Goal: Task Accomplishment & Management: Complete application form

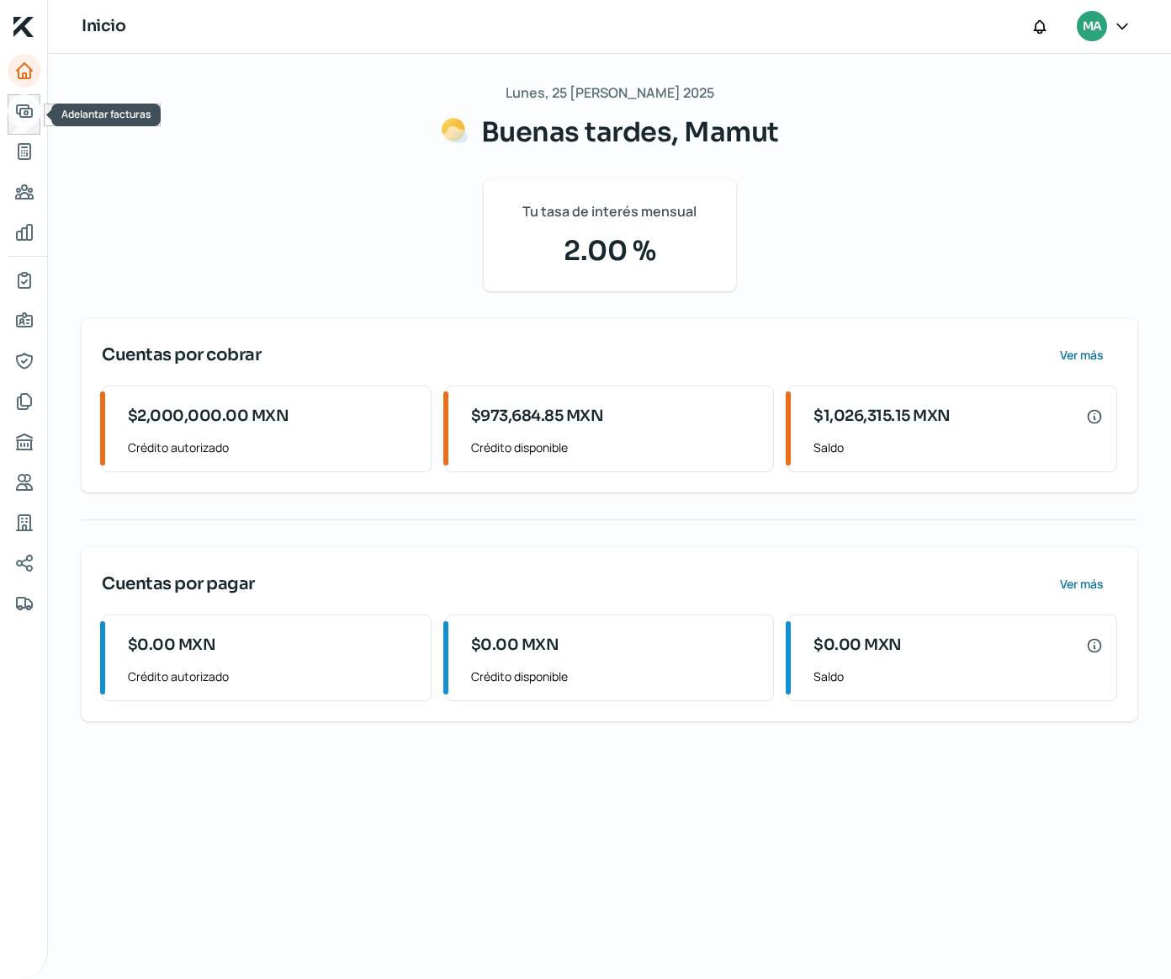
click at [26, 106] on icon "Adelantar facturas" at bounding box center [24, 111] width 15 height 12
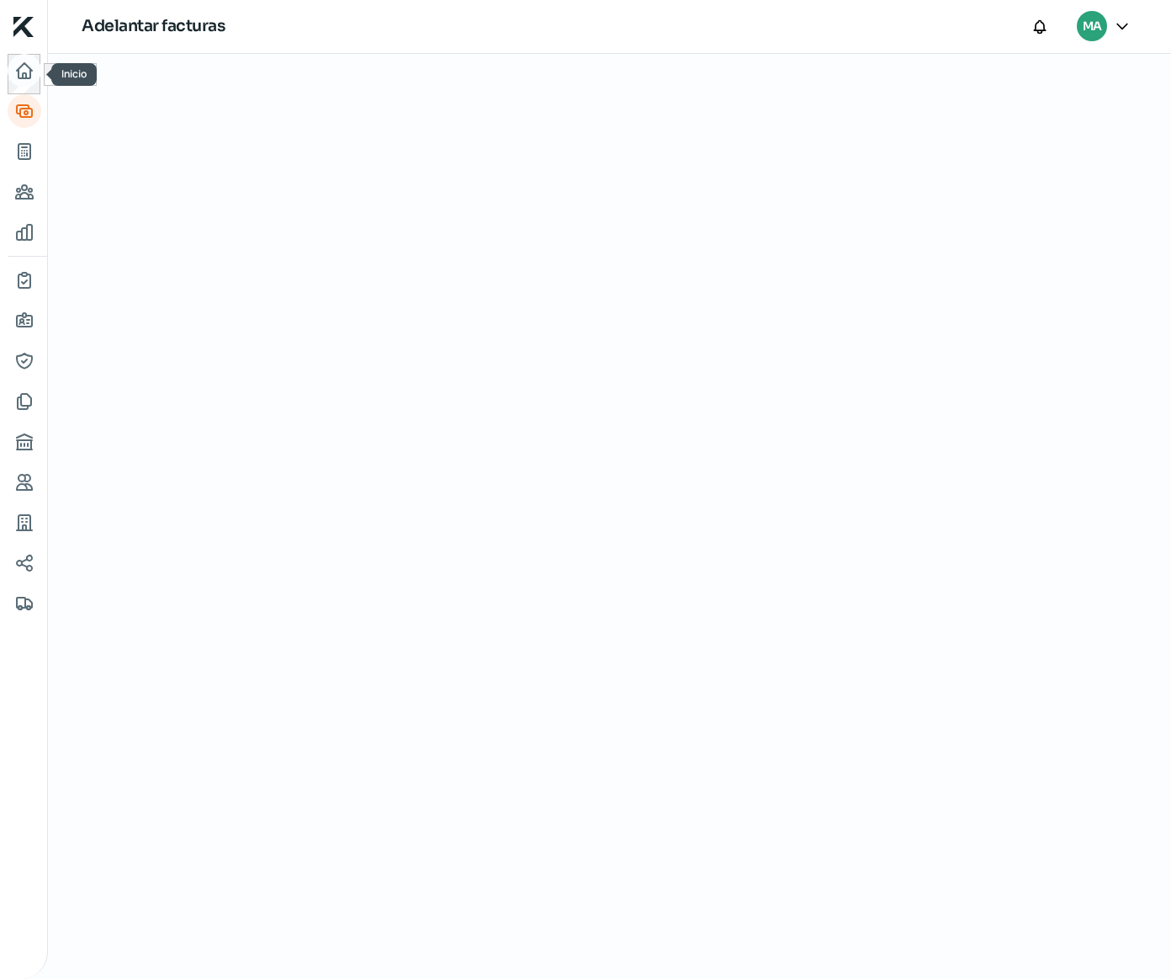
click at [19, 77] on icon "Inicio" at bounding box center [24, 71] width 20 height 20
click at [23, 109] on icon "Adelantar facturas" at bounding box center [24, 111] width 15 height 12
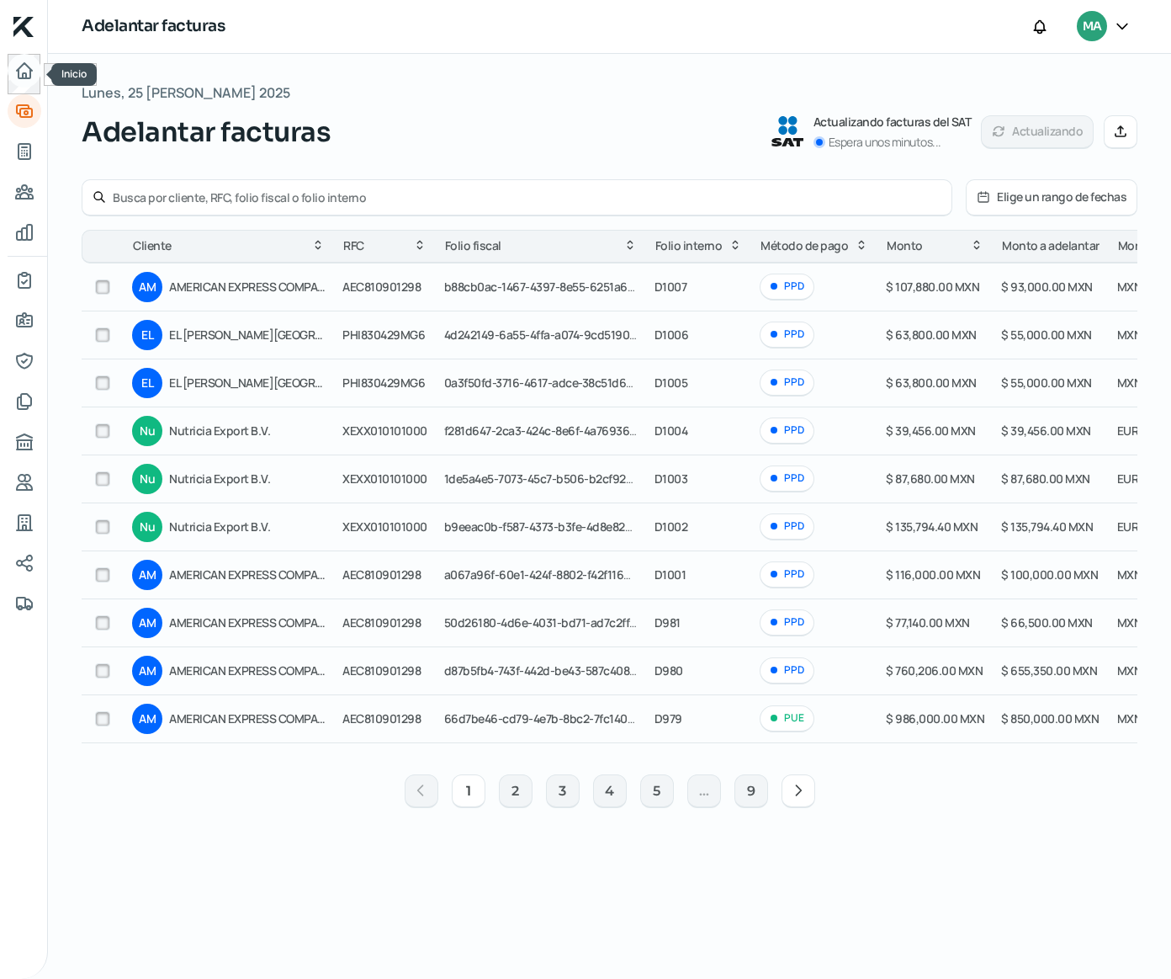
click at [30, 71] on icon "Inicio" at bounding box center [24, 70] width 15 height 15
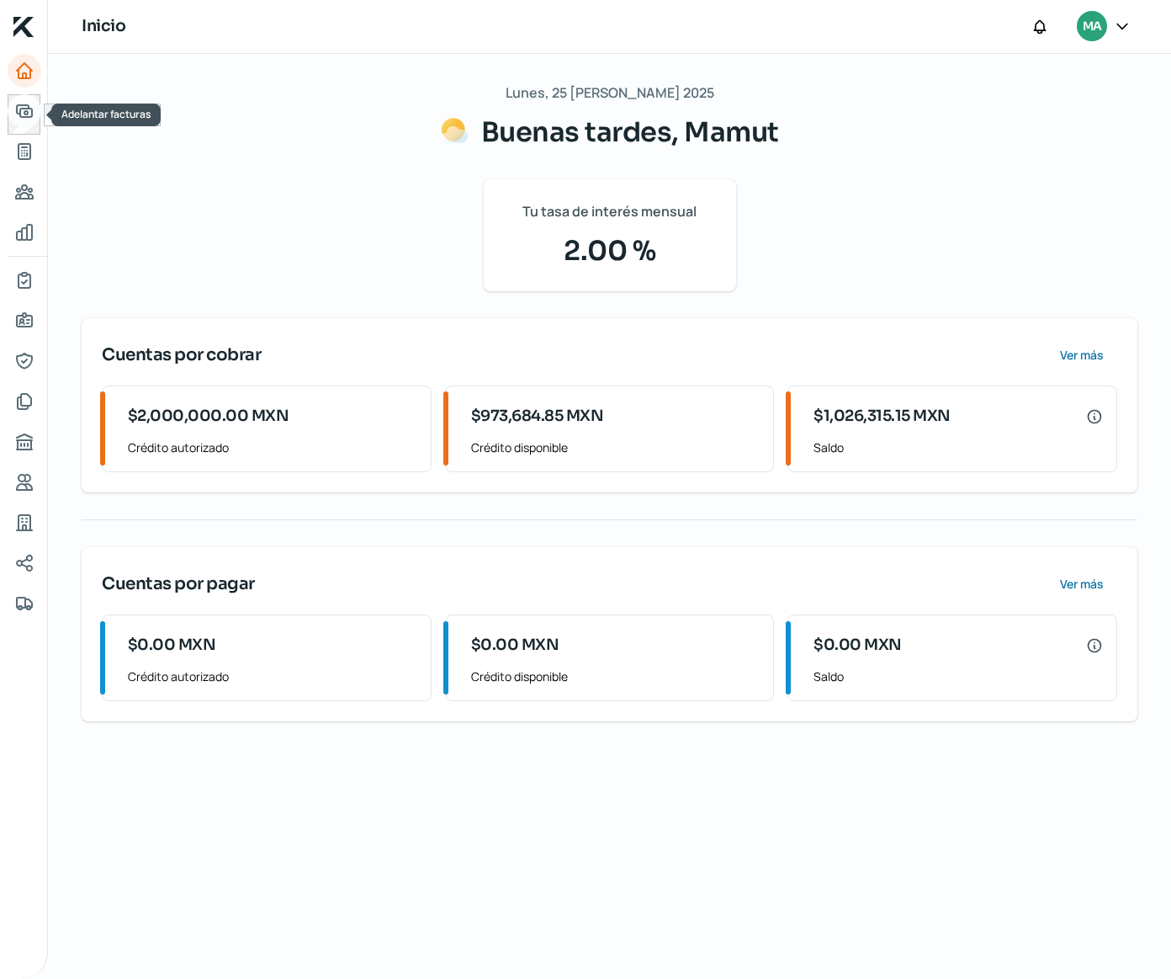
click at [20, 106] on icon "Adelantar facturas" at bounding box center [24, 111] width 15 height 12
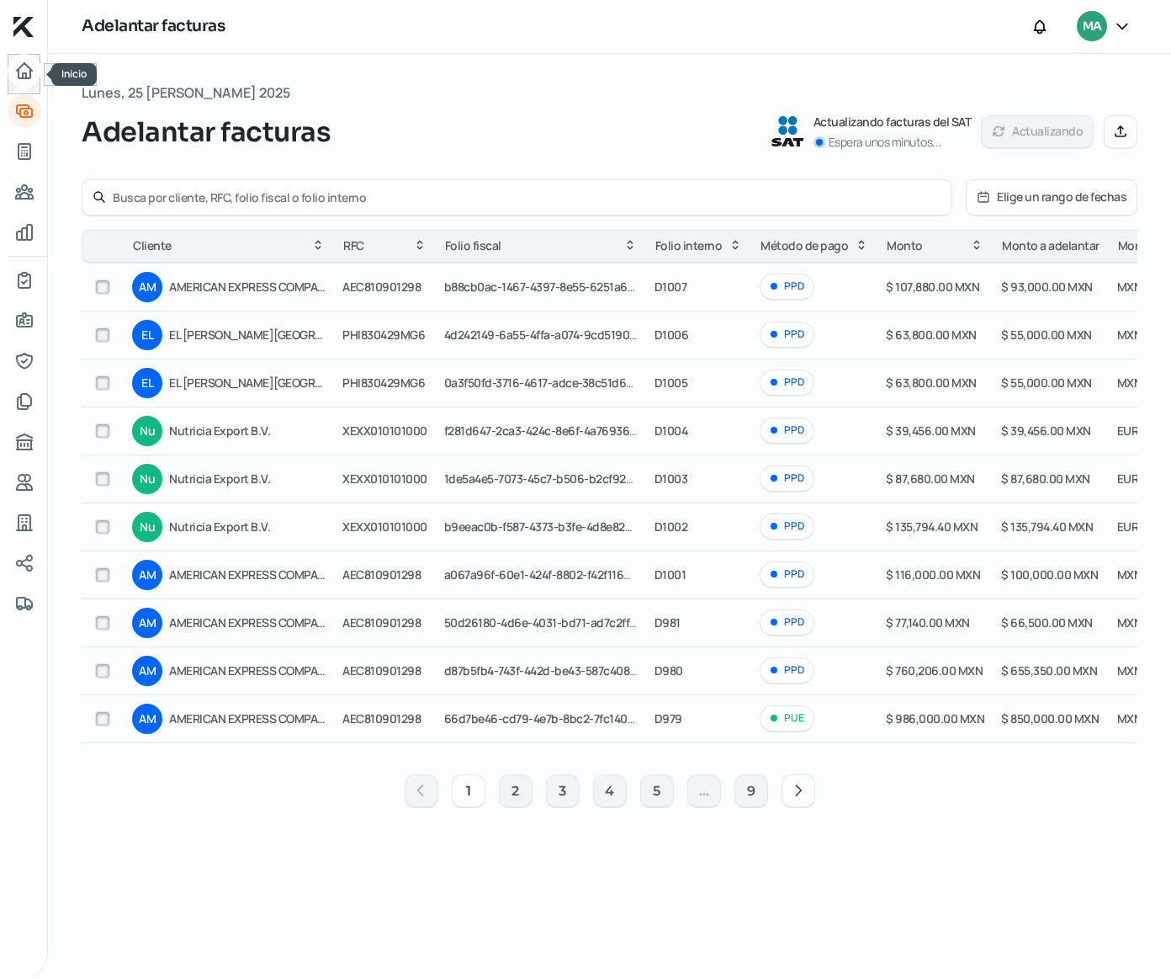
click at [23, 80] on icon "Inicio" at bounding box center [24, 71] width 20 height 20
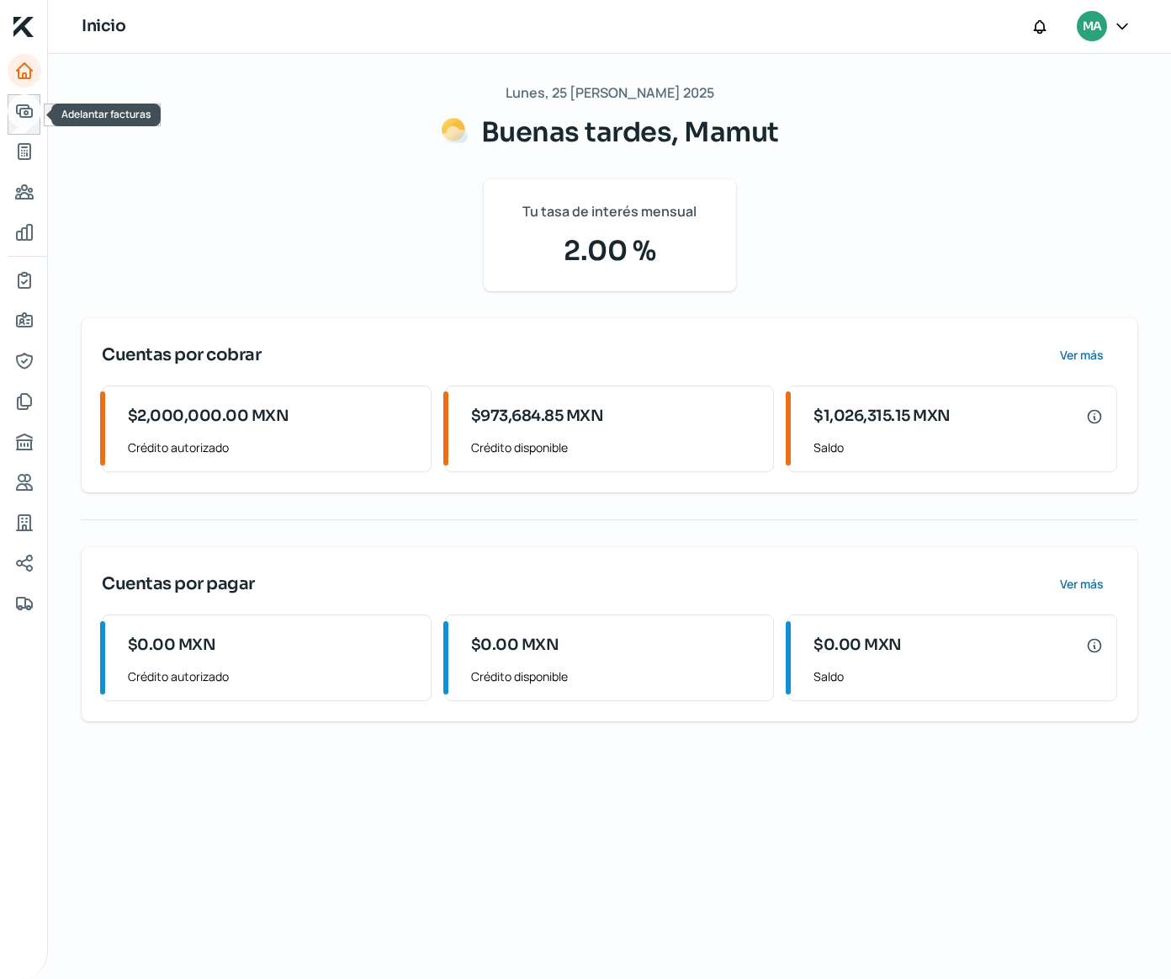
click at [29, 120] on icon "Adelantar facturas" at bounding box center [24, 111] width 20 height 20
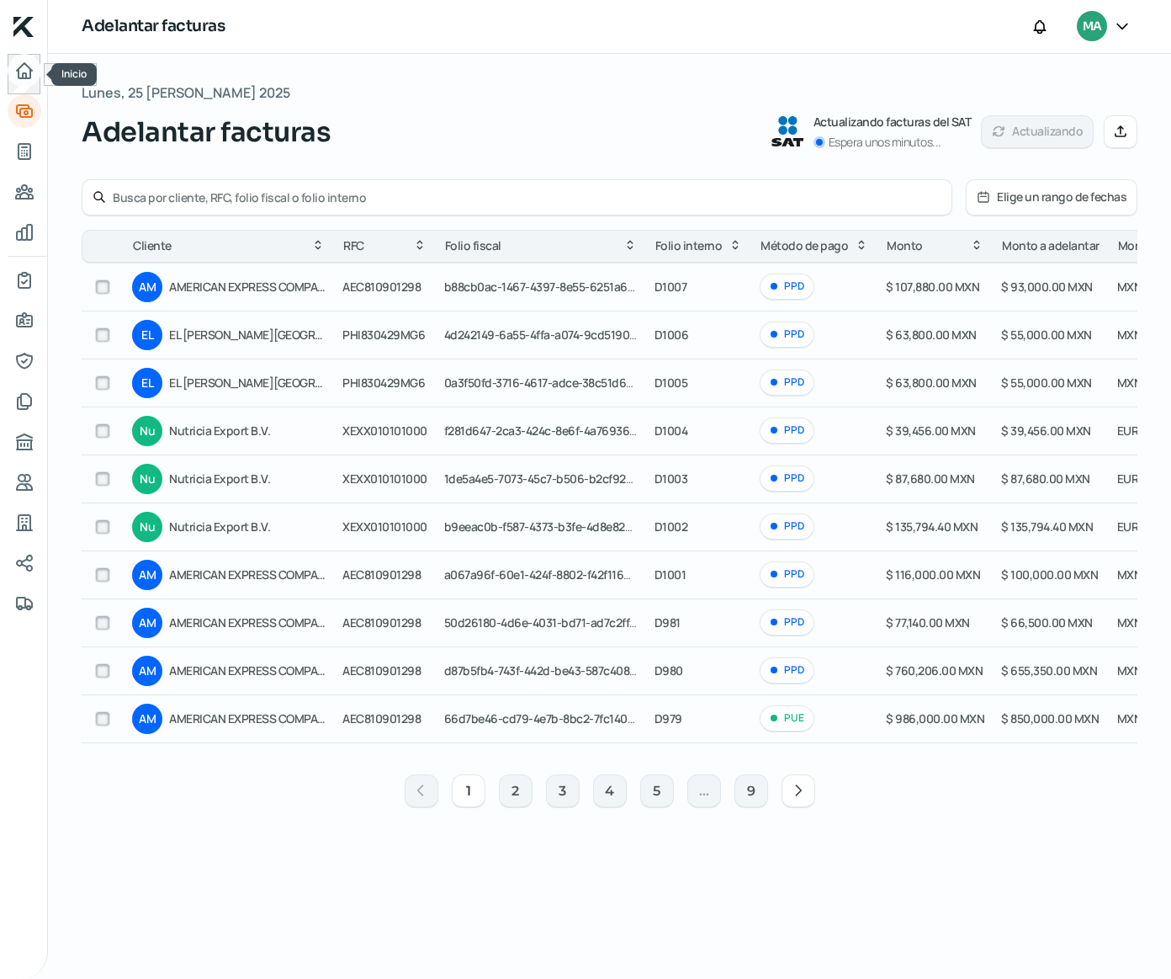
click at [29, 71] on icon "Inicio" at bounding box center [24, 70] width 15 height 15
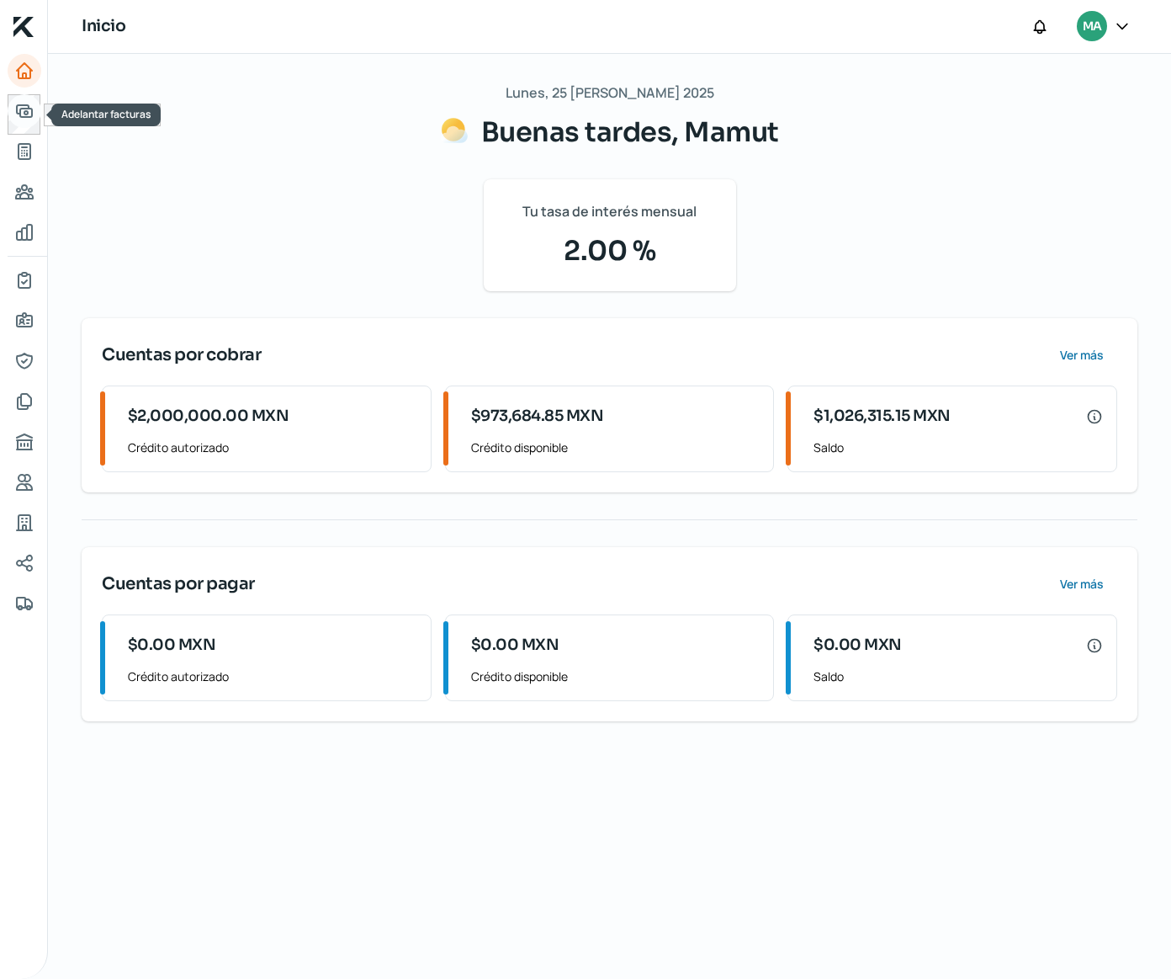
click at [19, 116] on icon "Adelantar facturas" at bounding box center [24, 111] width 15 height 12
click at [17, 329] on icon "Información general" at bounding box center [24, 321] width 20 height 20
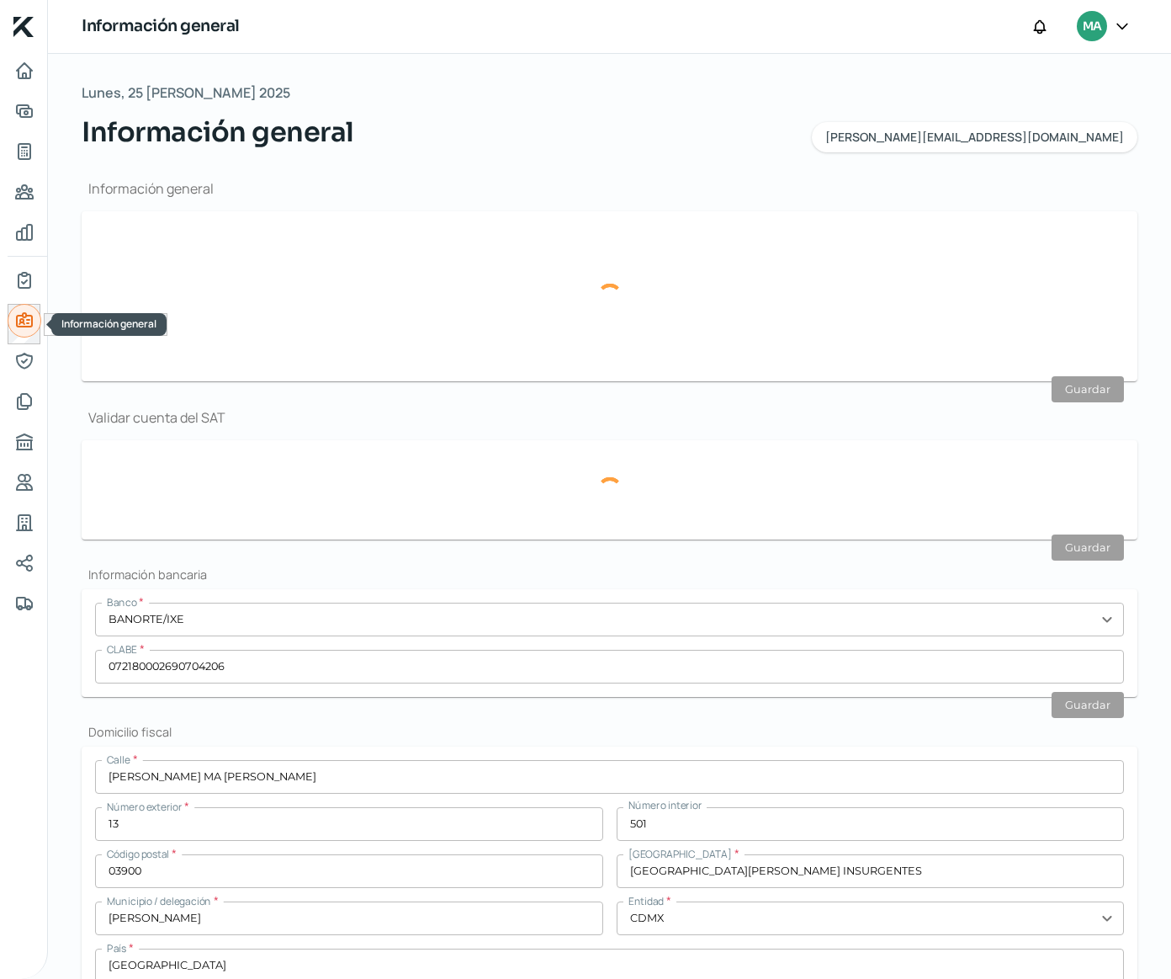
type input "[PERSON_NAME][EMAIL_ADDRESS][DOMAIN_NAME]"
type input "Personas morales del régimen general"
type input "Mamut"
type input "55 - 1849 - 9867"
type input "55 - 7158 - 8167"
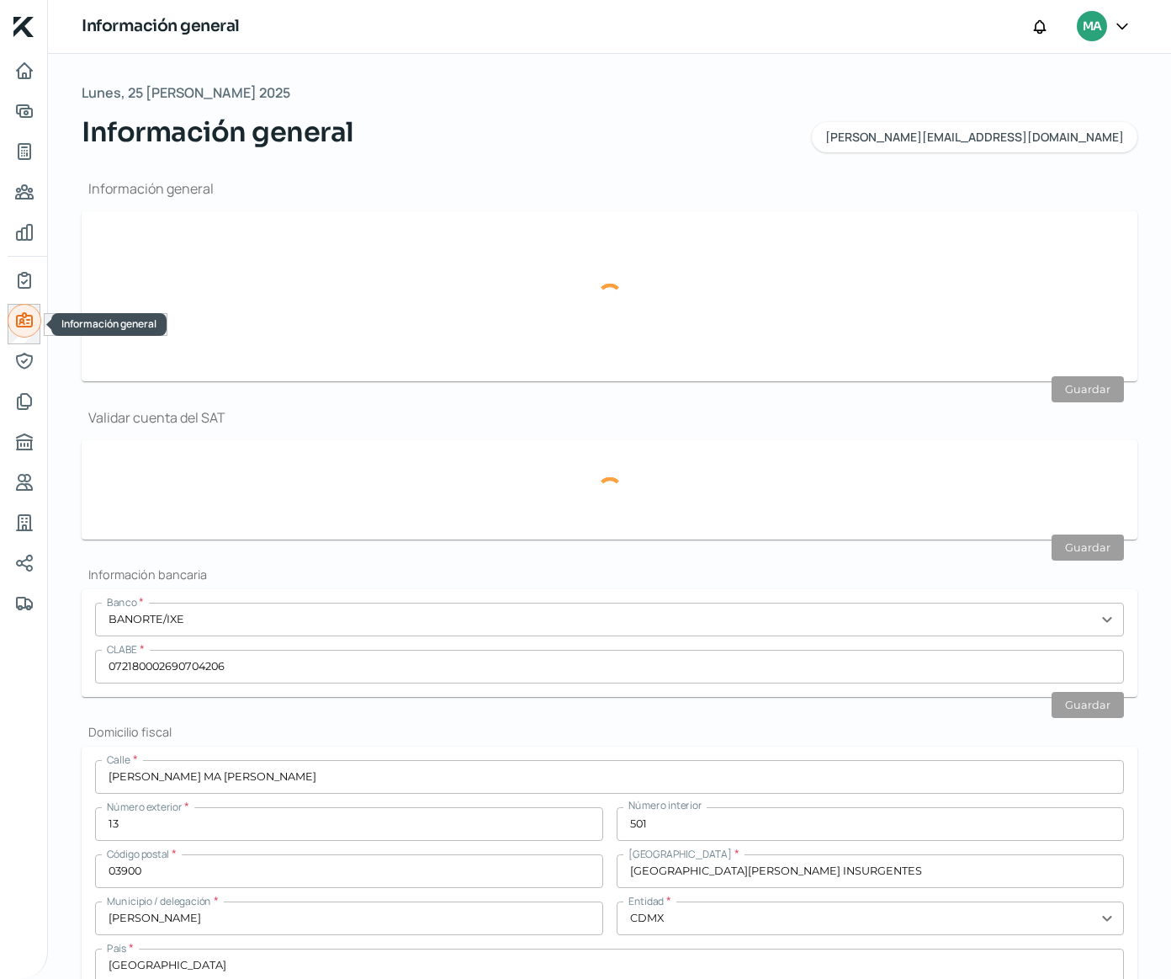
type input "MPU1501199K3"
type input "[PERSON_NAME] MA [PERSON_NAME]"
type input "13"
type input "501"
type input "03900"
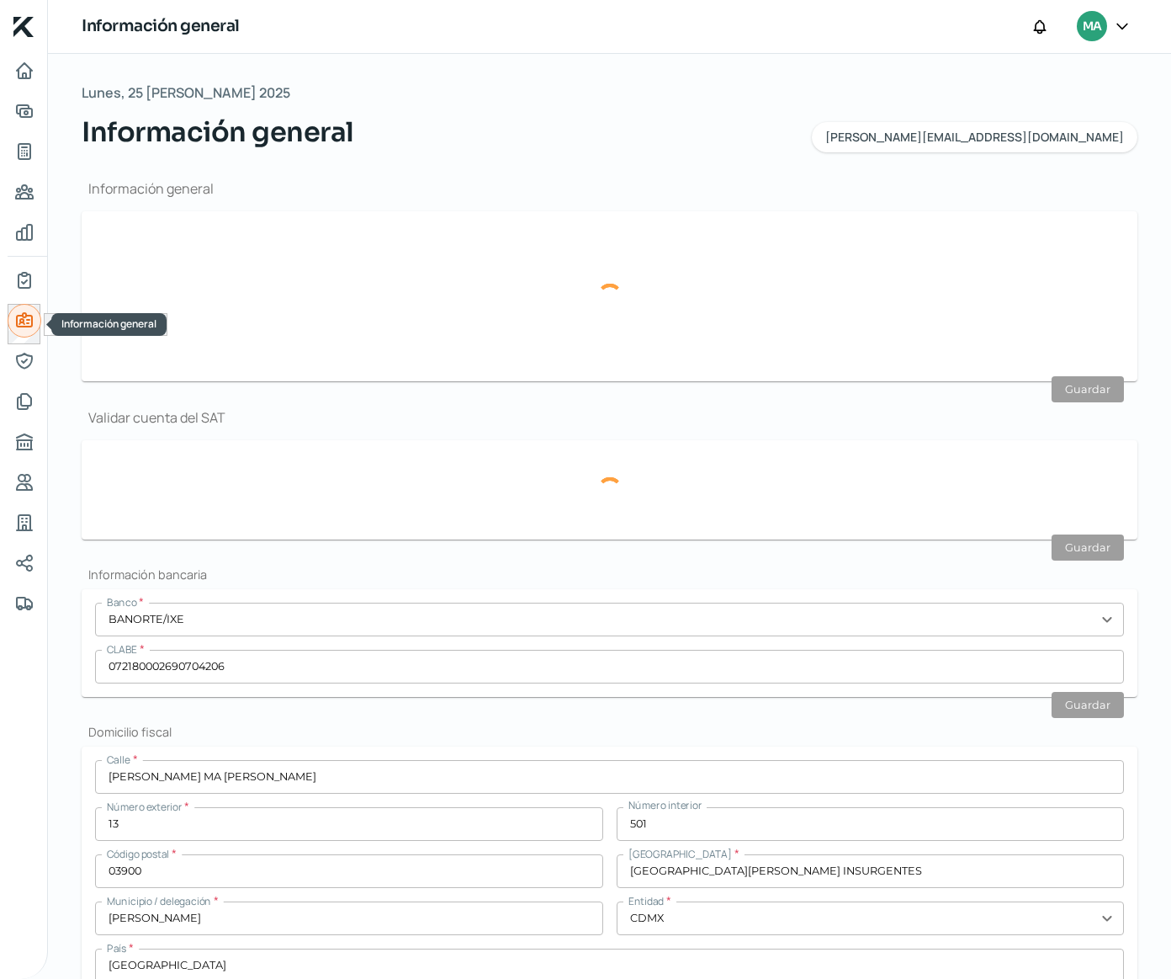
type input "[GEOGRAPHIC_DATA][PERSON_NAME] INSURGENTES"
type input "[PERSON_NAME]"
type input "CDMX"
type input "[GEOGRAPHIC_DATA]"
type input "3"
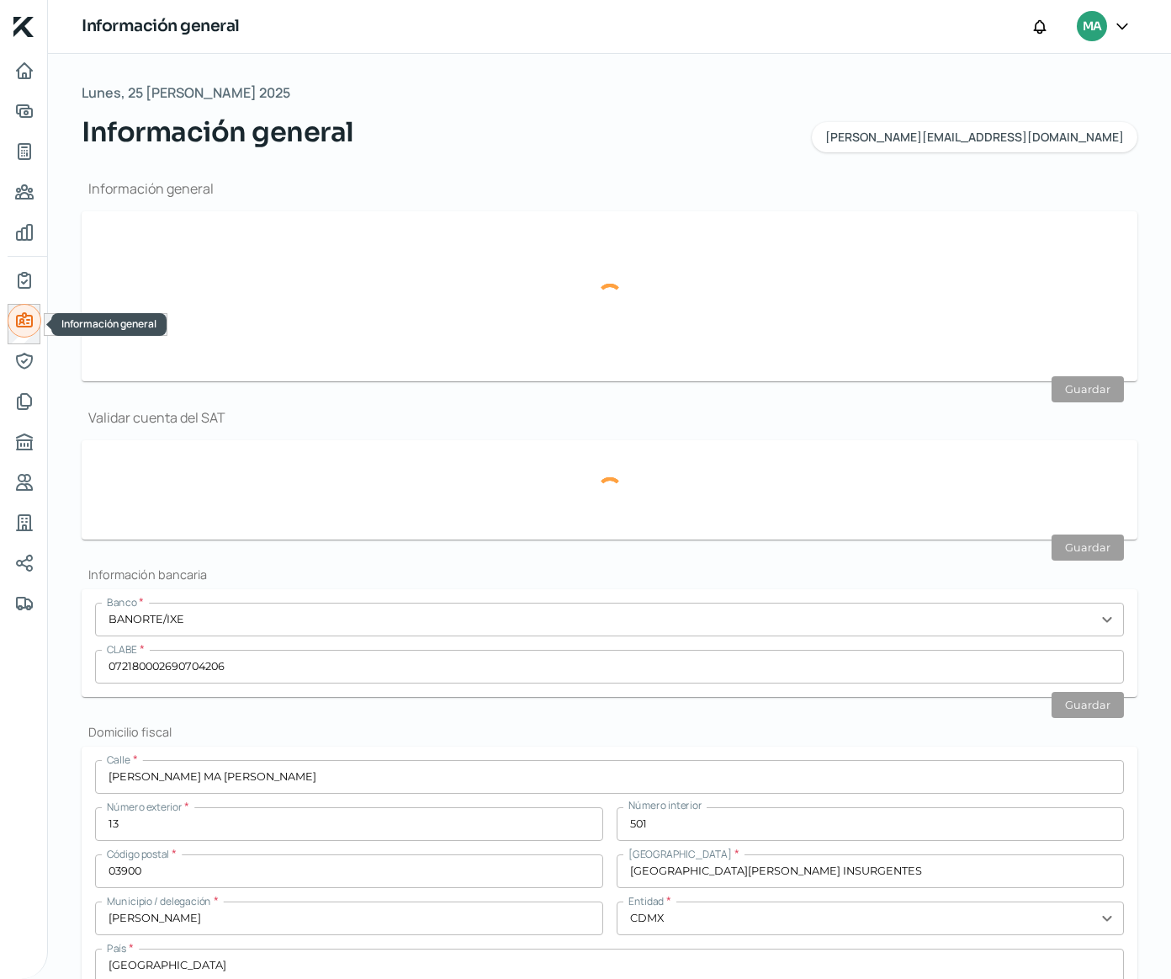
type input "8"
type input "Rentada"
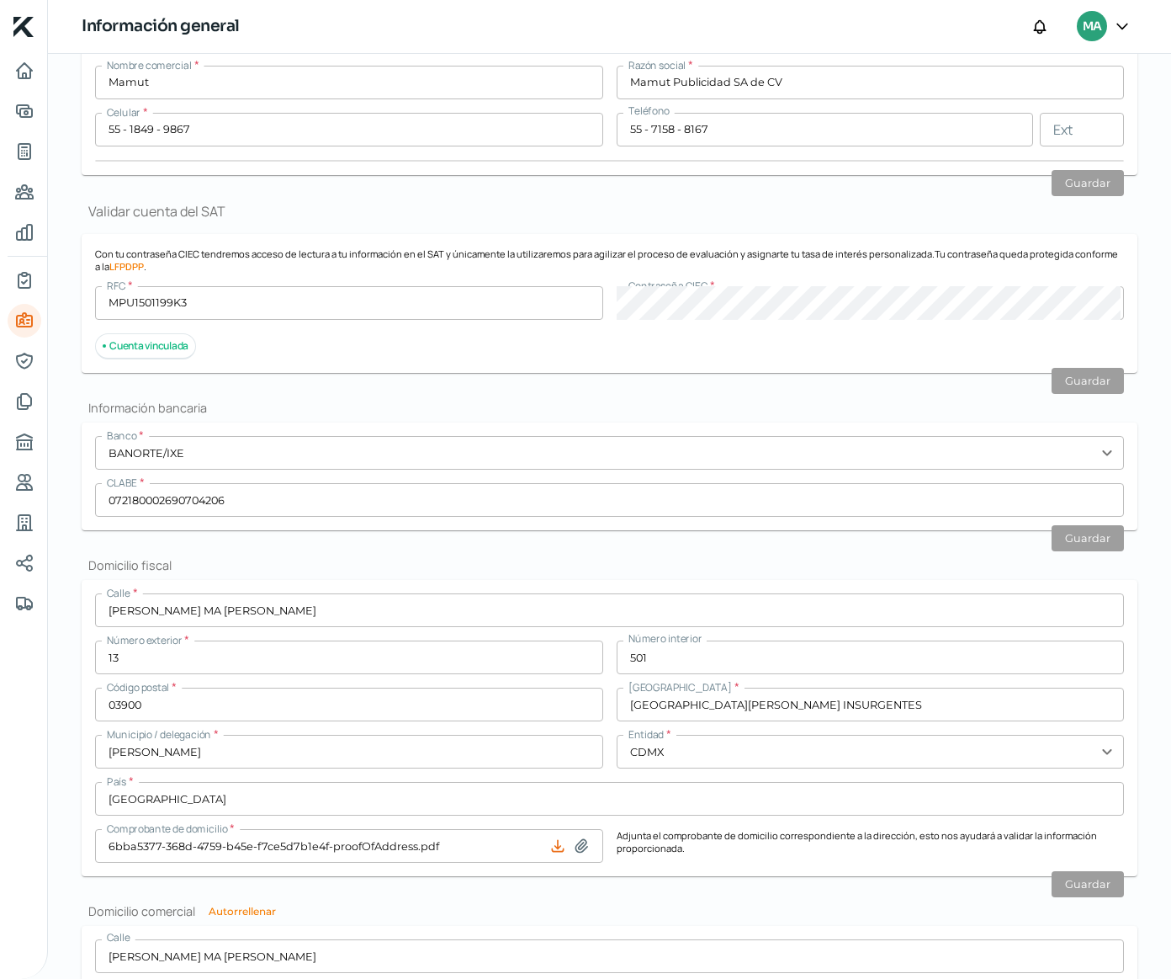
click at [580, 845] on icon at bounding box center [582, 846] width 12 height 13
type input "C:\fakepath\TotalPlay [PERSON_NAME].pdf"
type input "TotalPlay [PERSON_NAME].pdf"
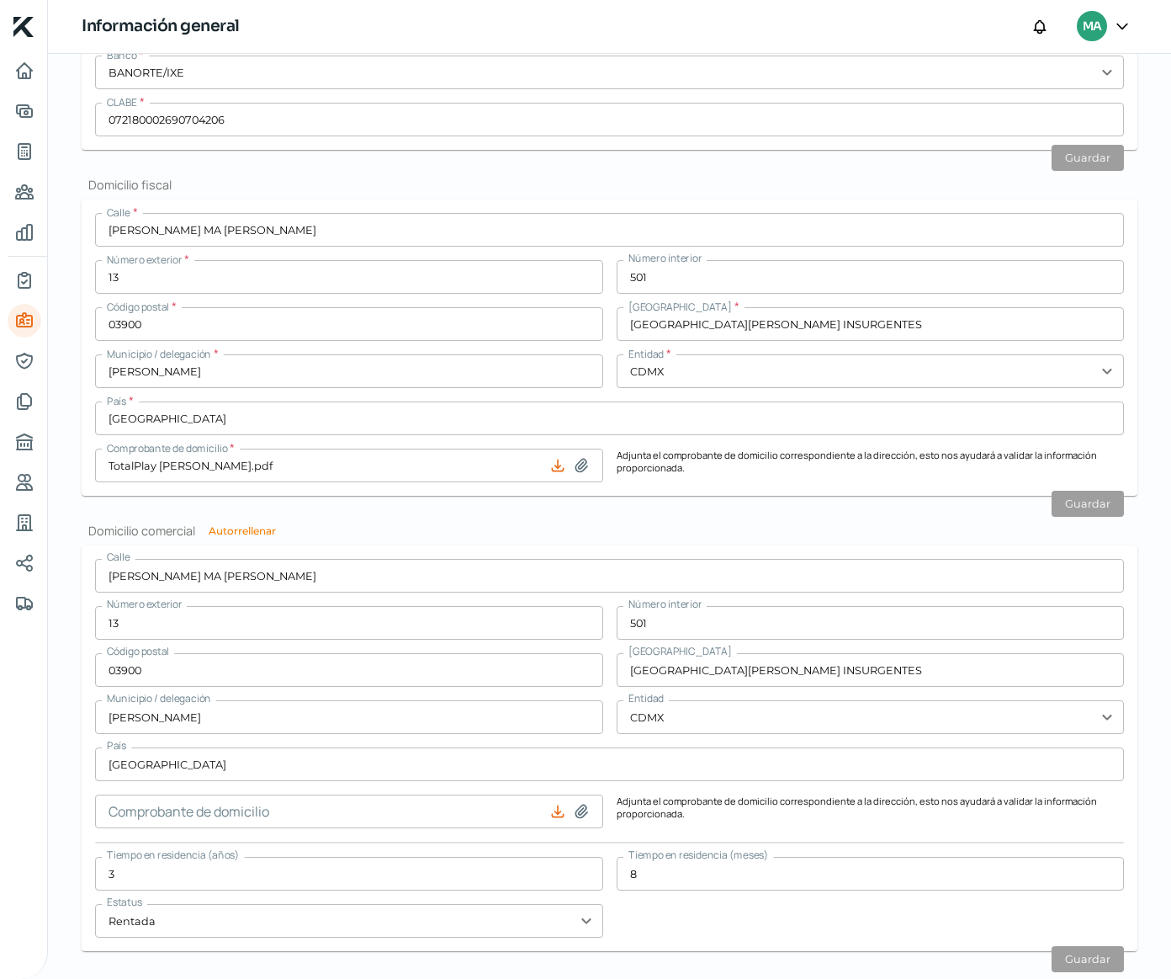
scroll to position [588, 0]
click at [577, 813] on icon at bounding box center [581, 809] width 17 height 17
type input "C:\fakepath\TotalPlay [PERSON_NAME].pdf"
type input "TotalPlay [PERSON_NAME].pdf"
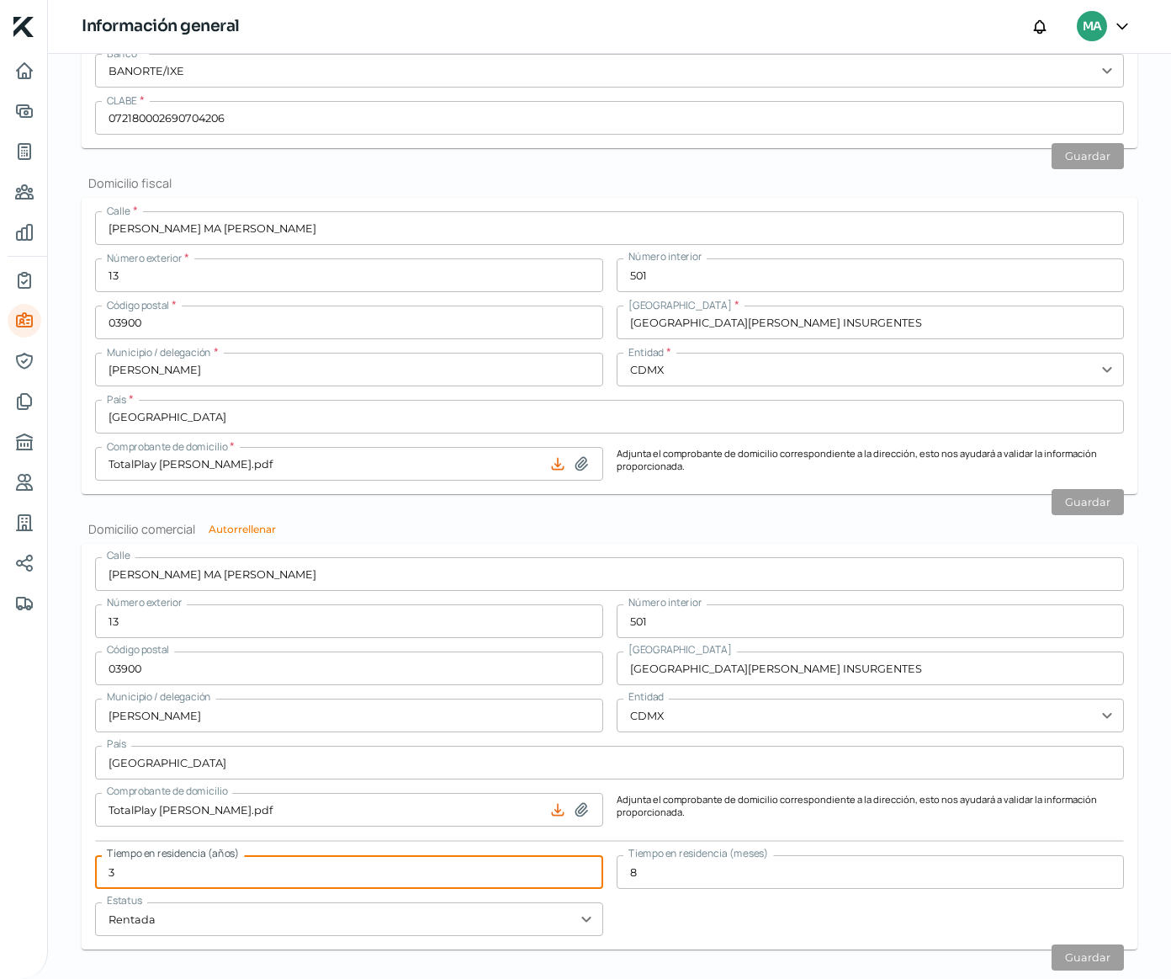
click at [309, 872] on input "3" at bounding box center [349, 872] width 508 height 34
type input "10"
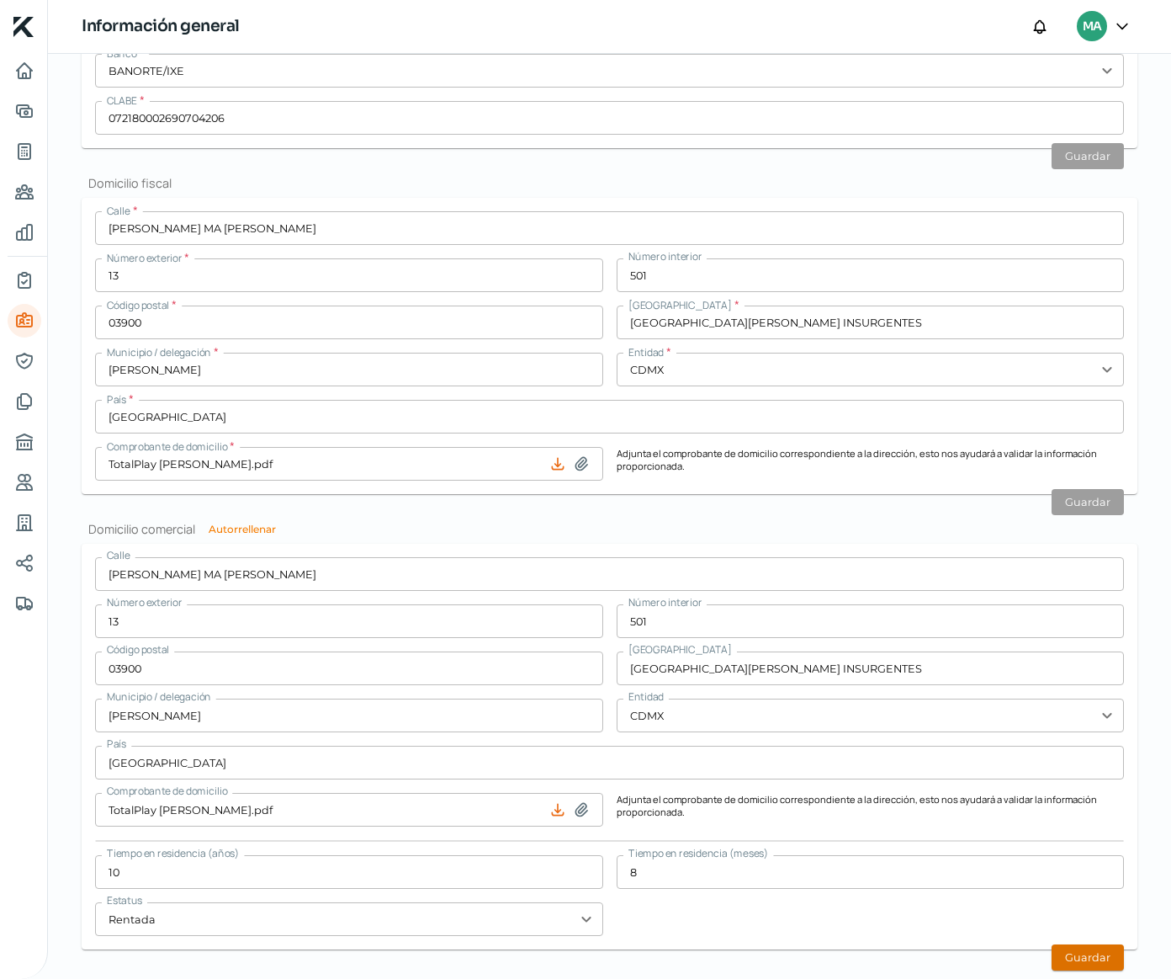
click at [1079, 956] on button "Guardar" at bounding box center [1088, 957] width 72 height 26
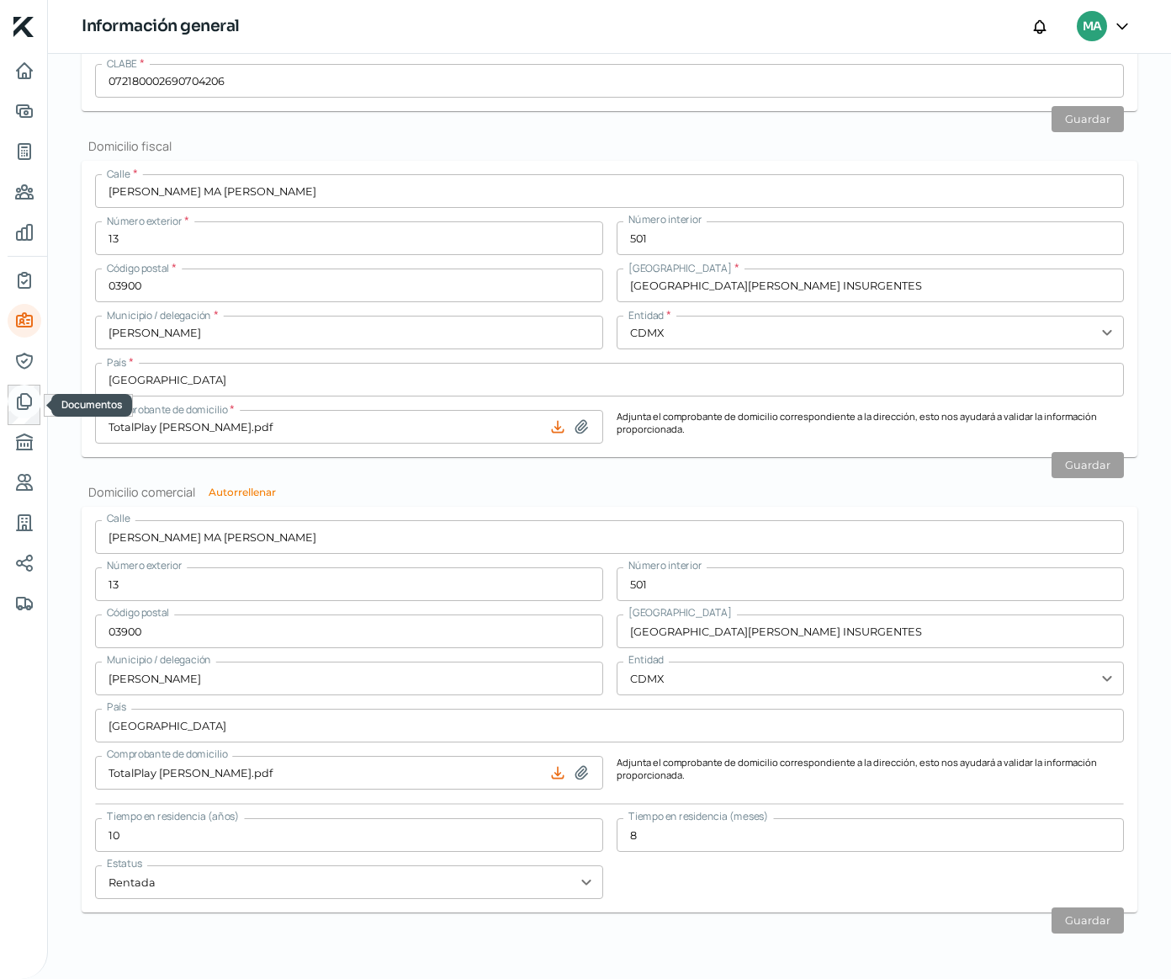
scroll to position [0, 1]
click at [25, 386] on link "Documentos" at bounding box center [25, 402] width 34 height 34
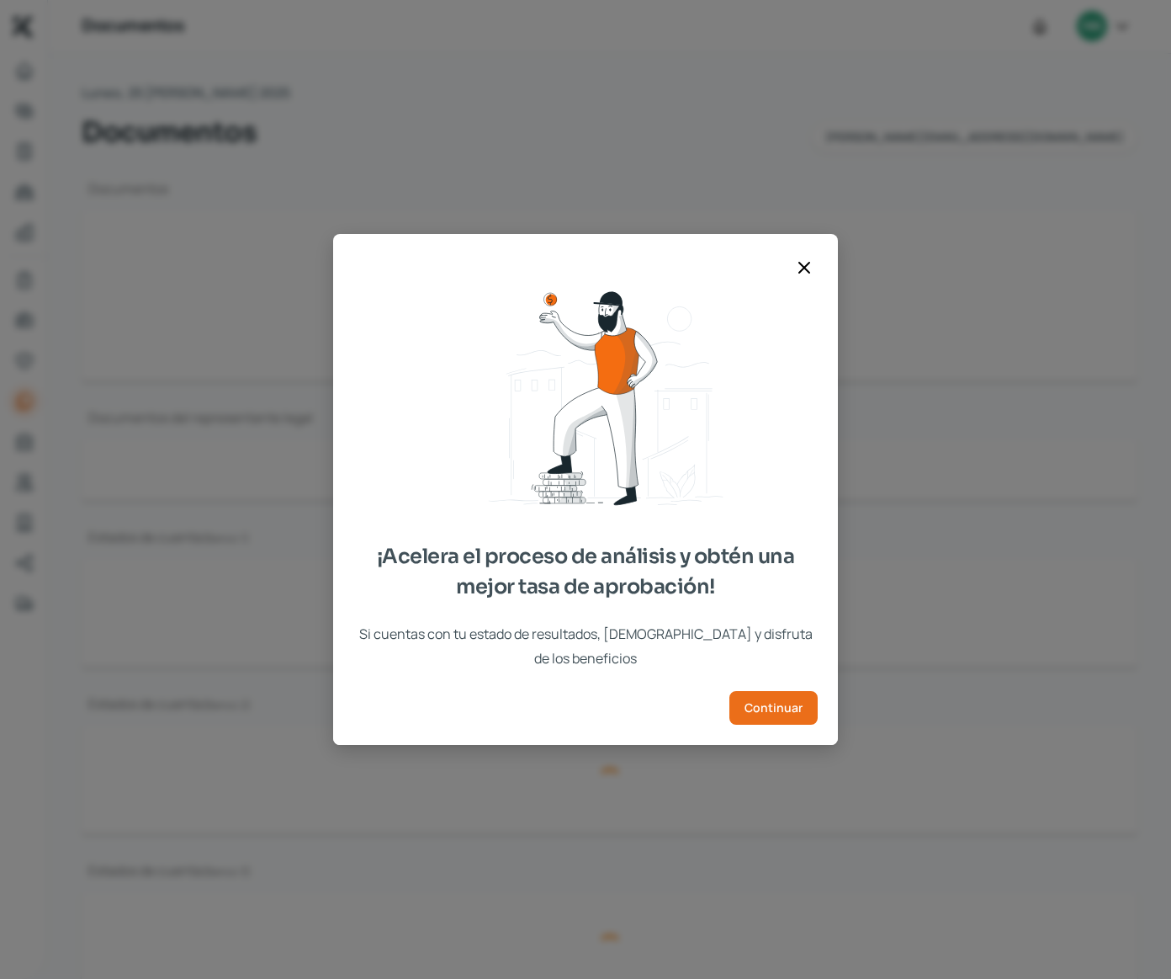
type input "6bba5377-368d-4759-b45e-f7ce5d7b1e4f-fiscalIdCard.pdf"
type input "6bba5377-368d-4759-b45e-f7ce5d7b1e4f-mediaKit.pdf"
type input "6bba5377-368d-4759-b45e-f7ce5d7b1e4f-logo.png"
type input "6bba5377-368d-4759-b45e-f7ce5d7b1e4f-powerOfAttorney.pdf"
type input "02 [PERSON_NAME] Feb MPU.PDF"
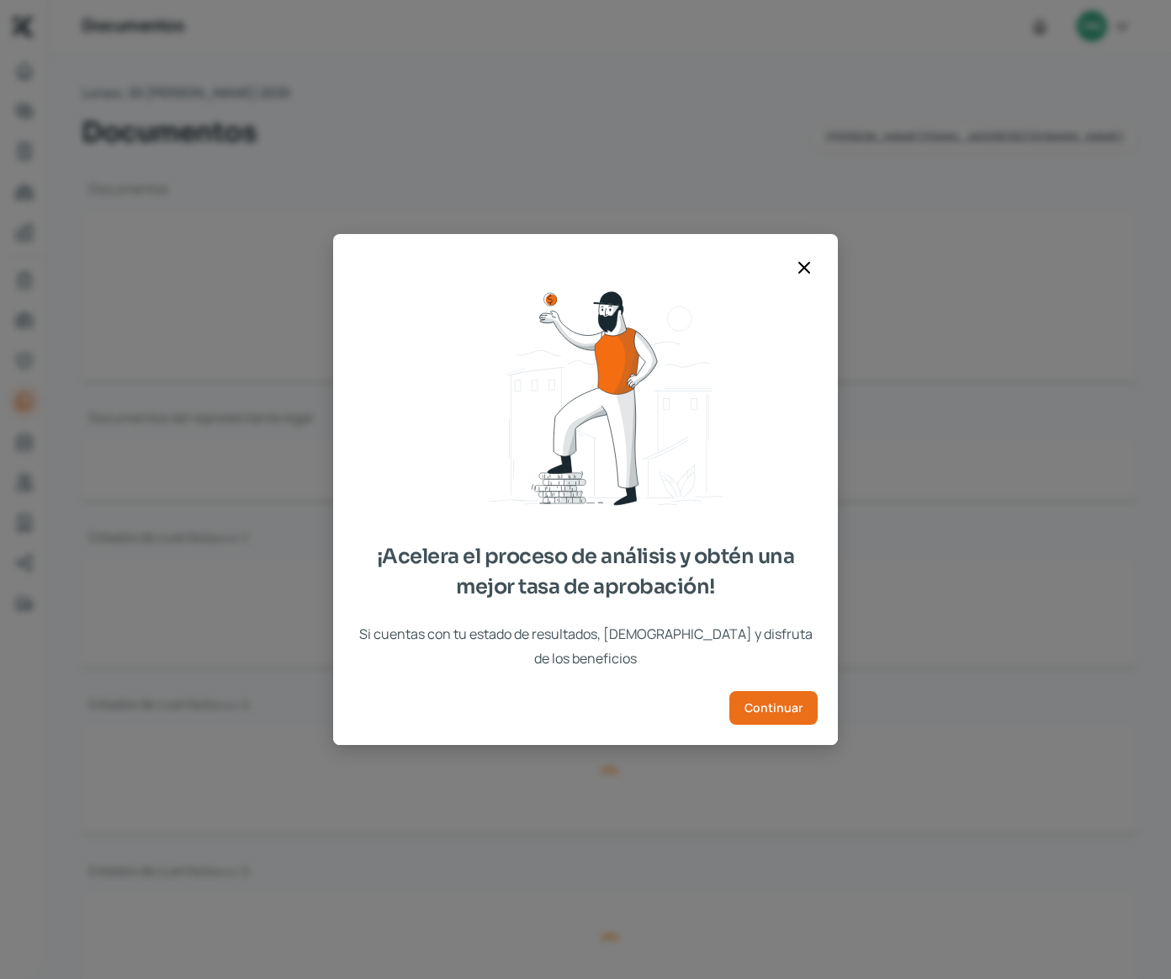
type input "01 Edo Cta Enero 2025.PDF"
type input "12 Edo Cta Mamut.pdf"
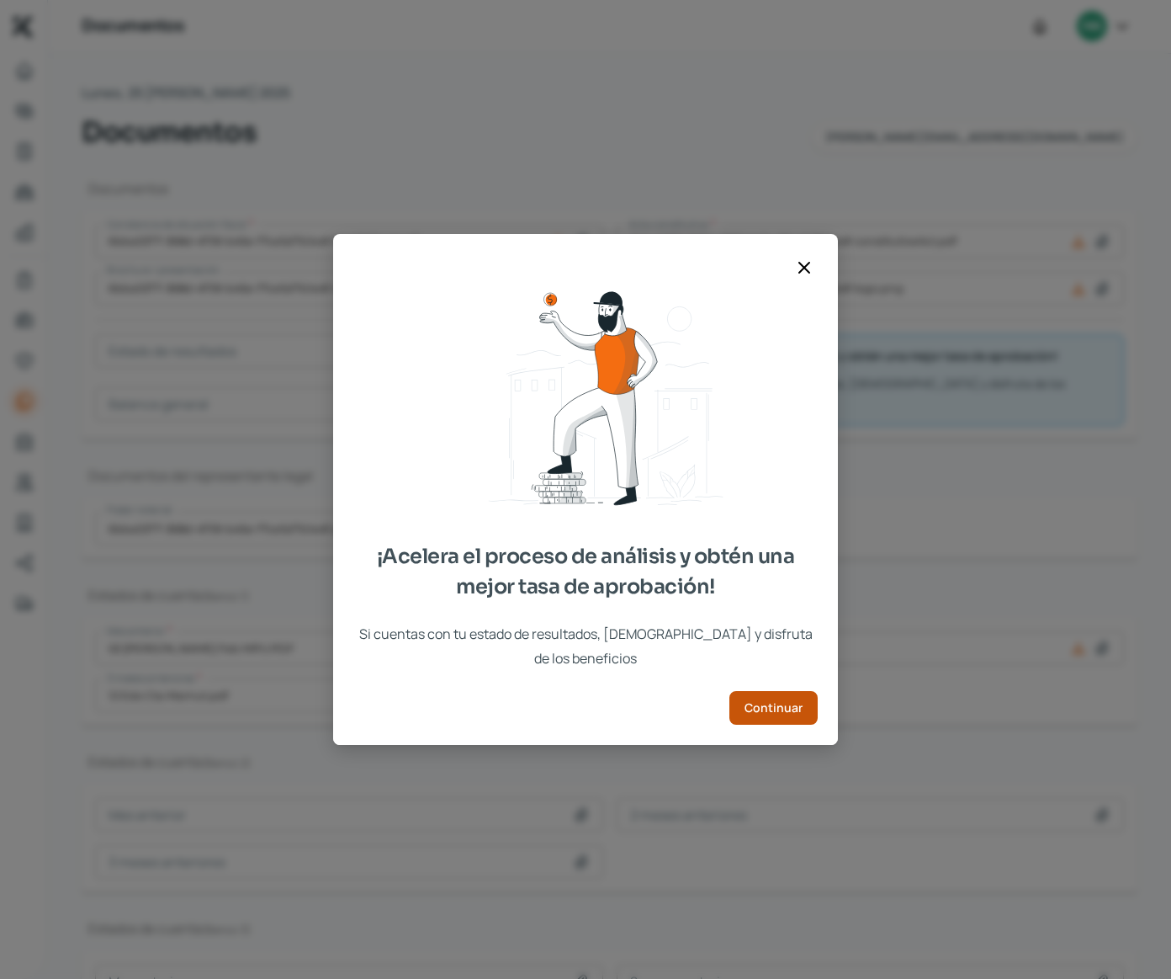
click at [753, 702] on span "Continuar" at bounding box center [774, 708] width 58 height 12
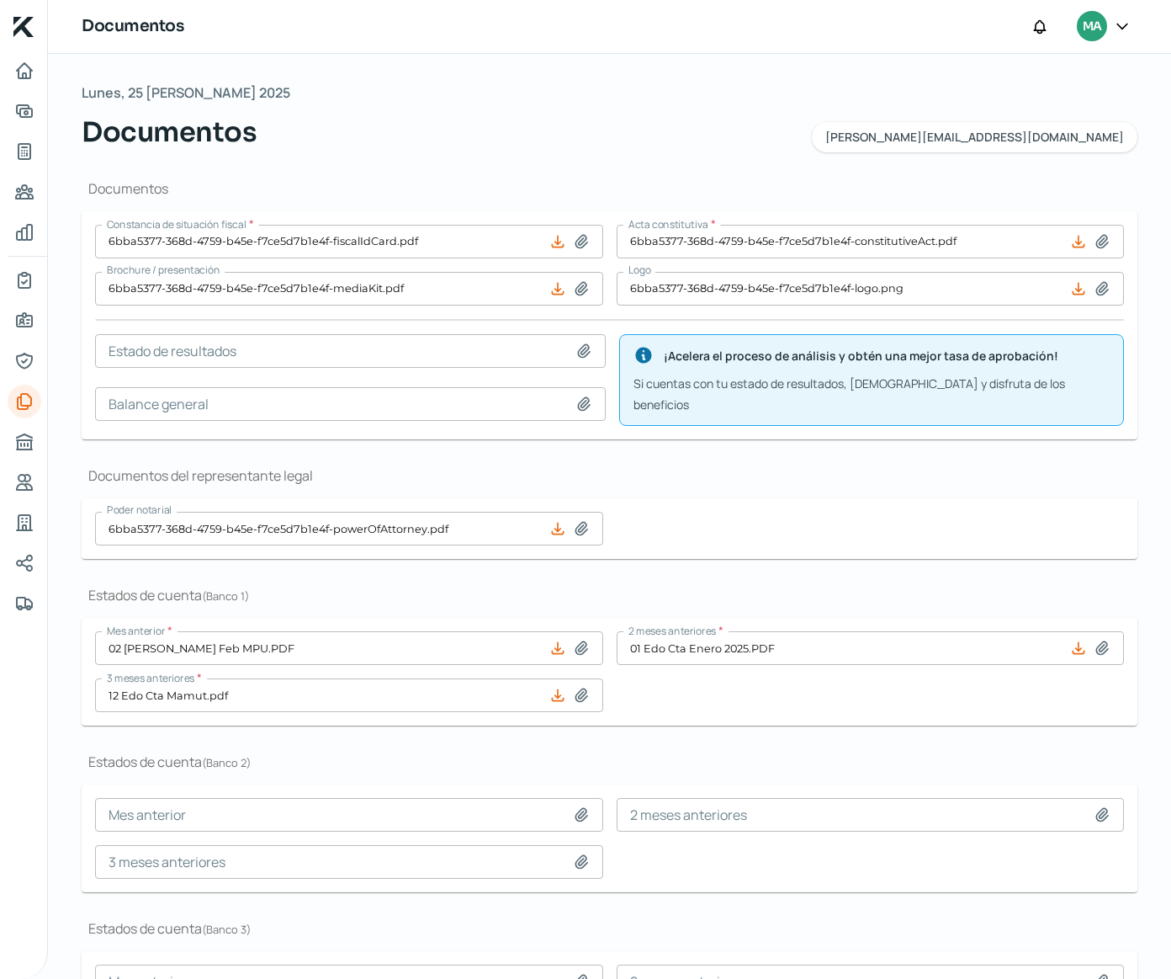
click at [552, 246] on icon at bounding box center [557, 241] width 11 height 11
click at [573, 242] on icon at bounding box center [581, 241] width 17 height 17
type input "C:\fakepath\CSF MAMUT PUBLICIDAD Agosto.pdf"
type input "CSF MAMUT PUBLICIDAD Agosto.pdf"
click at [552, 640] on icon at bounding box center [557, 648] width 17 height 17
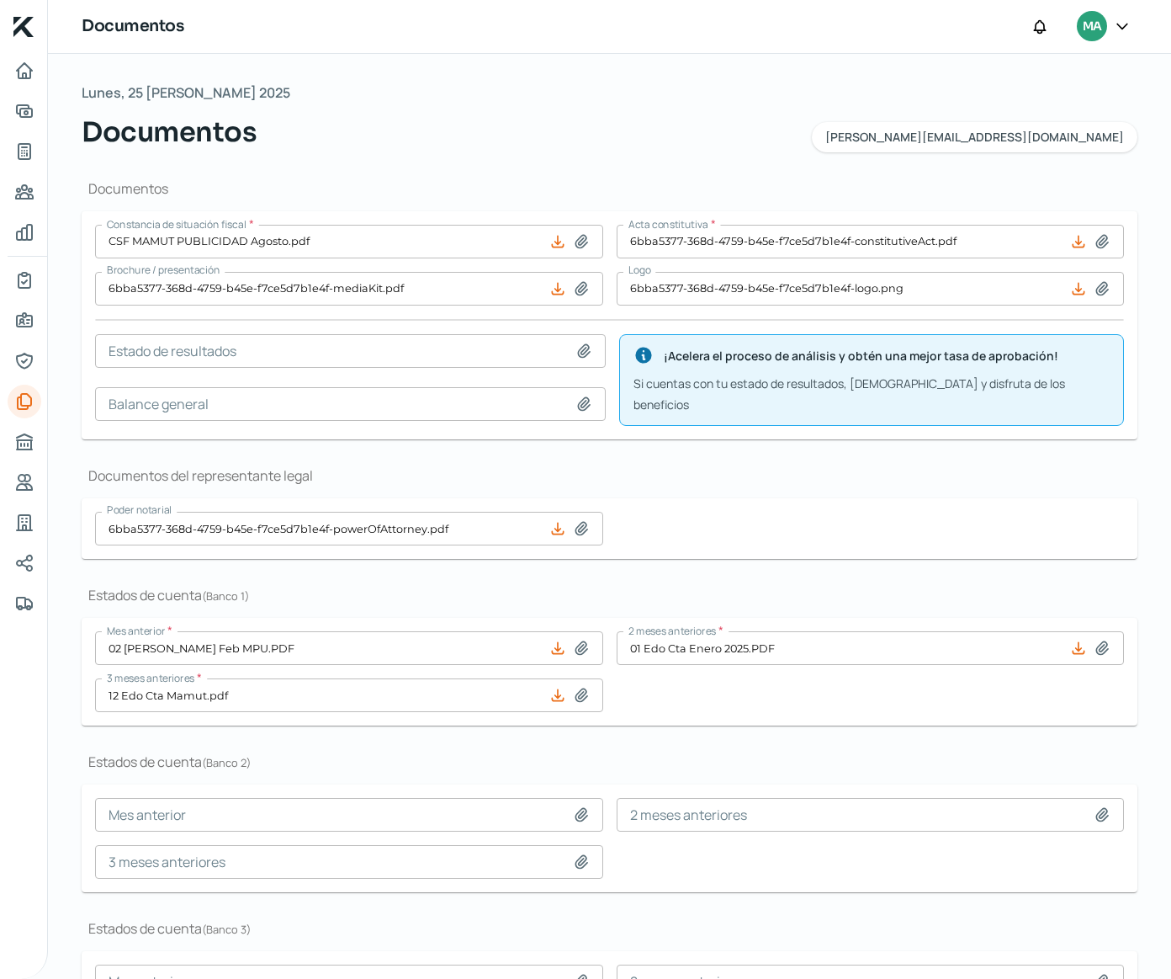
click at [576, 642] on icon at bounding box center [582, 648] width 12 height 13
type input "C:\fakepath\07 edo_cta [PERSON_NAME].PDF"
type input "07 edo_cta [PERSON_NAME].PDF"
click at [1099, 640] on icon at bounding box center [1102, 648] width 17 height 17
type input "C:\fakepath\06 edo_cta Junio.PDF"
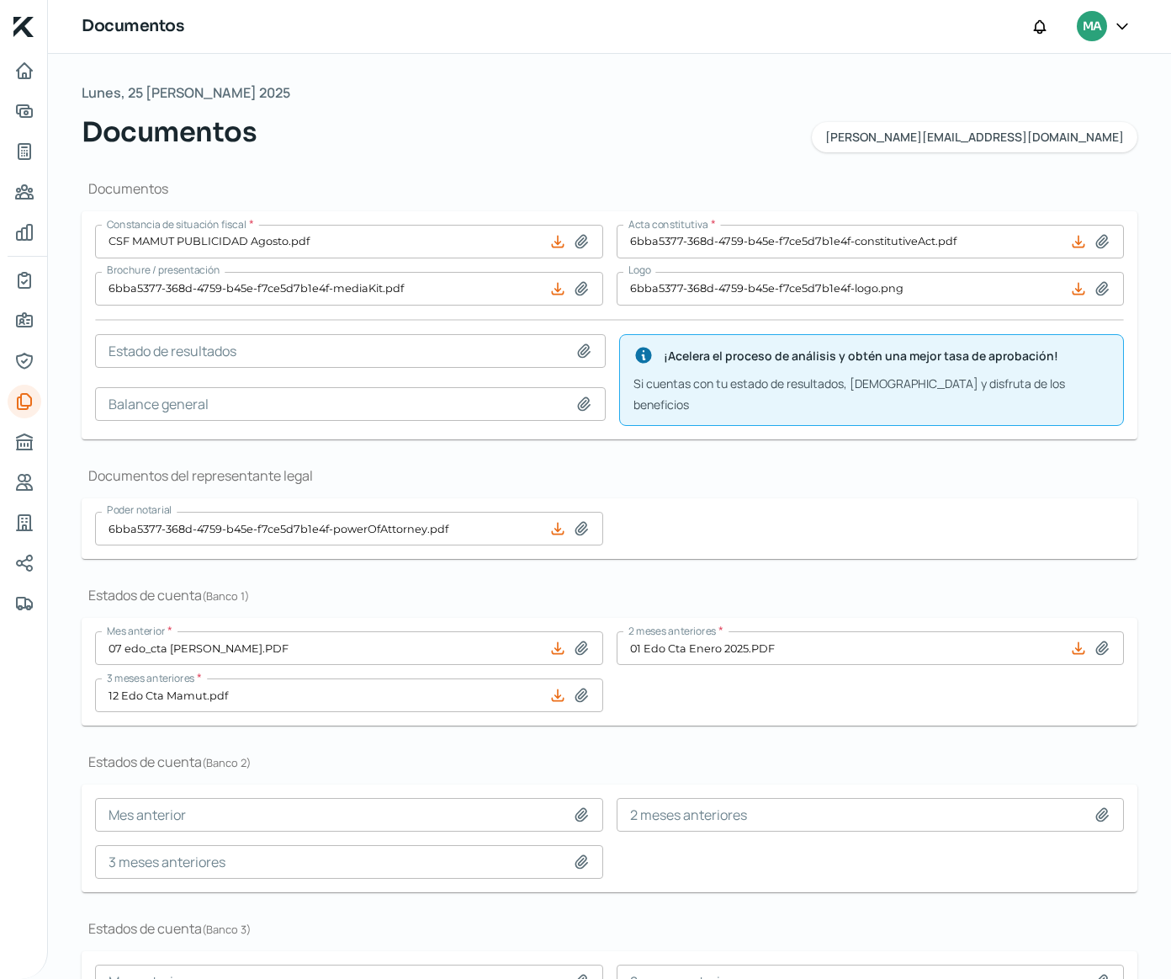
type input "06 edo_cta Junio.PDF"
click at [582, 690] on icon at bounding box center [581, 695] width 17 height 17
type input "C:\fakepath\05 edo_cta Mayo.PDF"
type input "05 edo_cta Mayo.PDF"
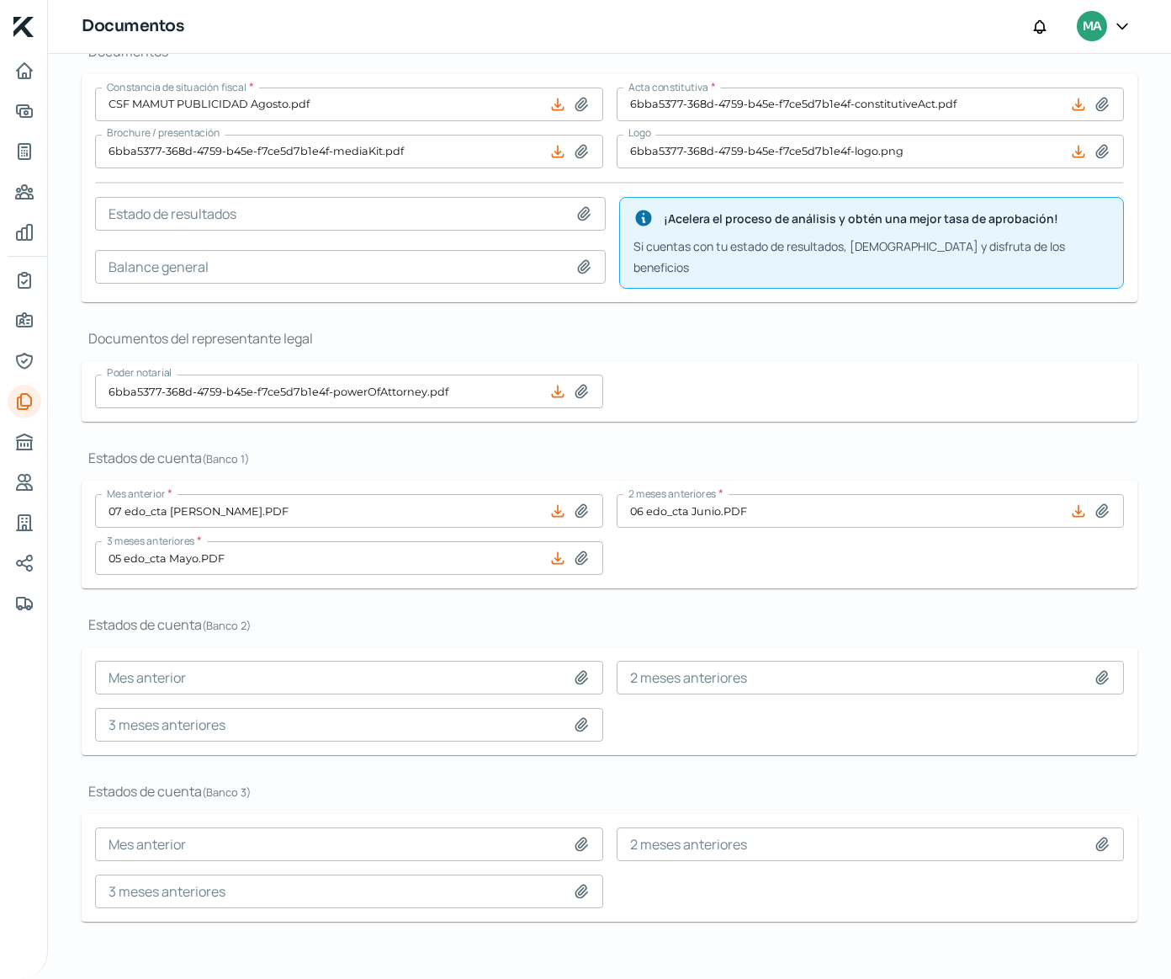
scroll to position [135, 0]
click at [26, 362] on icon "Representantes" at bounding box center [24, 361] width 20 height 20
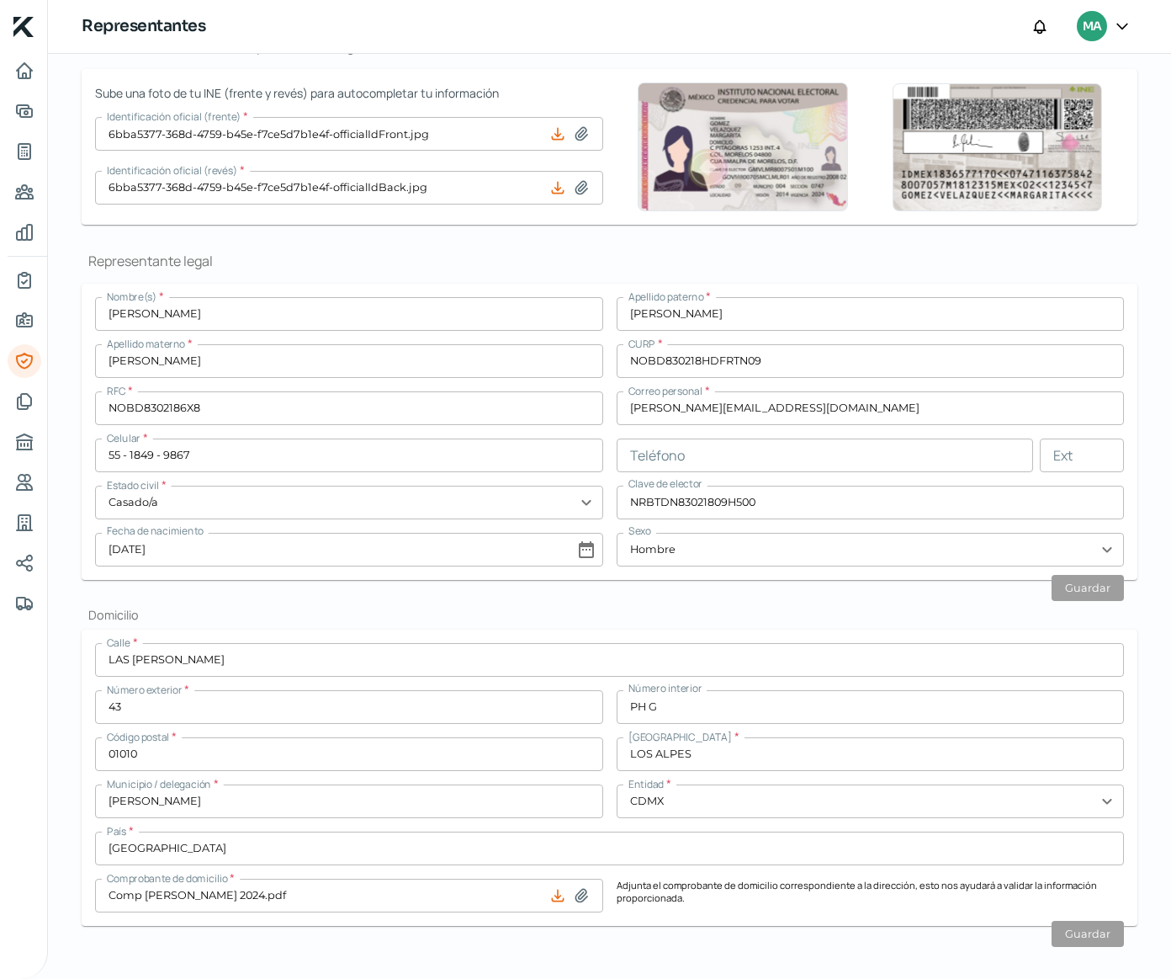
scroll to position [150, 0]
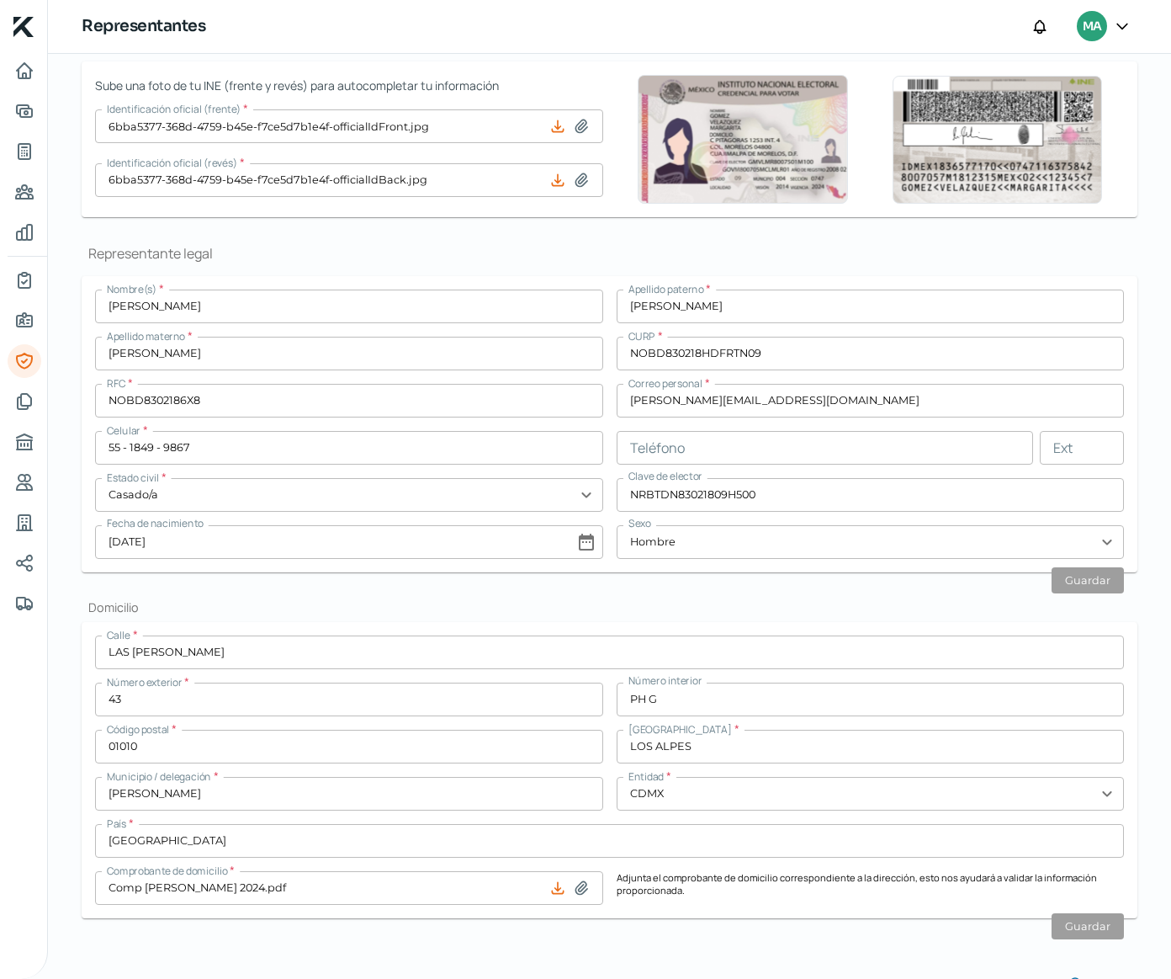
click at [576, 891] on icon at bounding box center [582, 887] width 12 height 13
type input "C:\fakepath\Comp Las [PERSON_NAME].pdf"
type input "Comp Las [PERSON_NAME].pdf"
